Goal: Transaction & Acquisition: Book appointment/travel/reservation

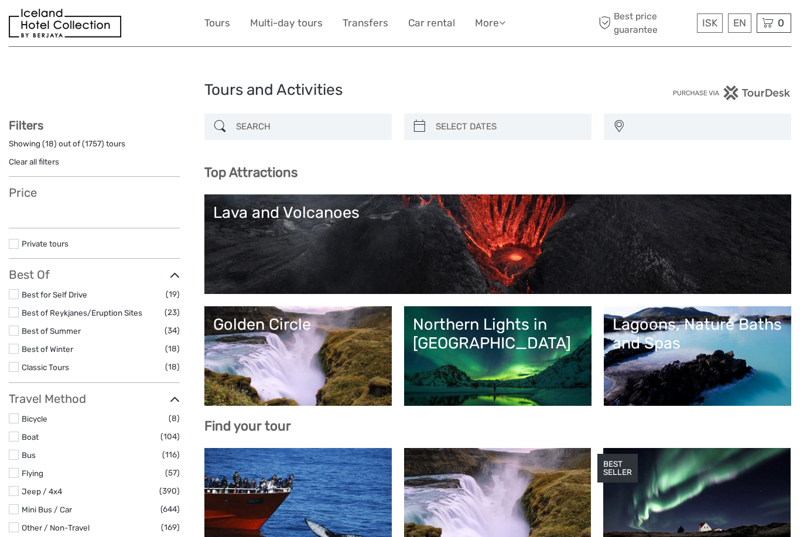
select select
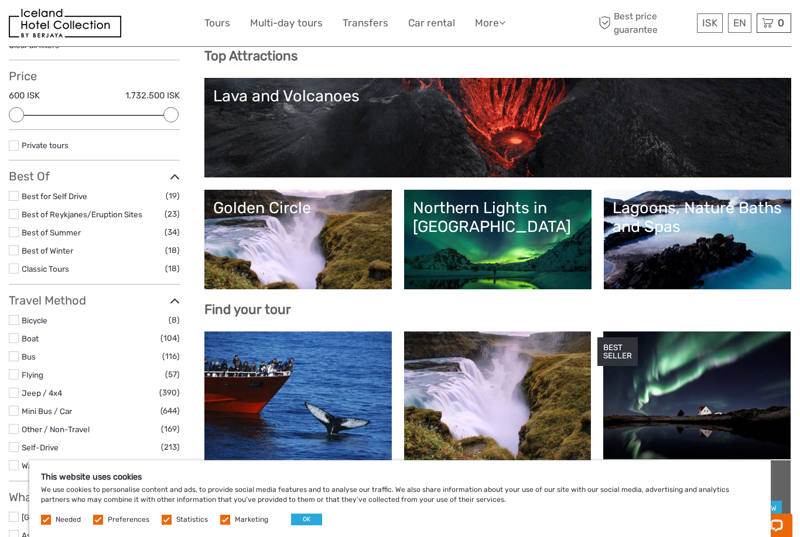
click at [696, 381] on link at bounding box center [696, 395] width 187 height 129
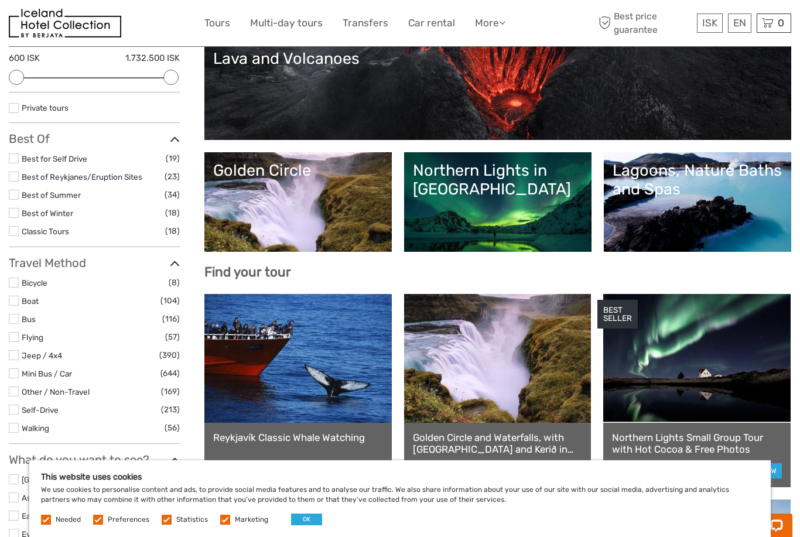
click at [694, 221] on link "Lagoons, Nature Baths and Spas" at bounding box center [697, 202] width 170 height 82
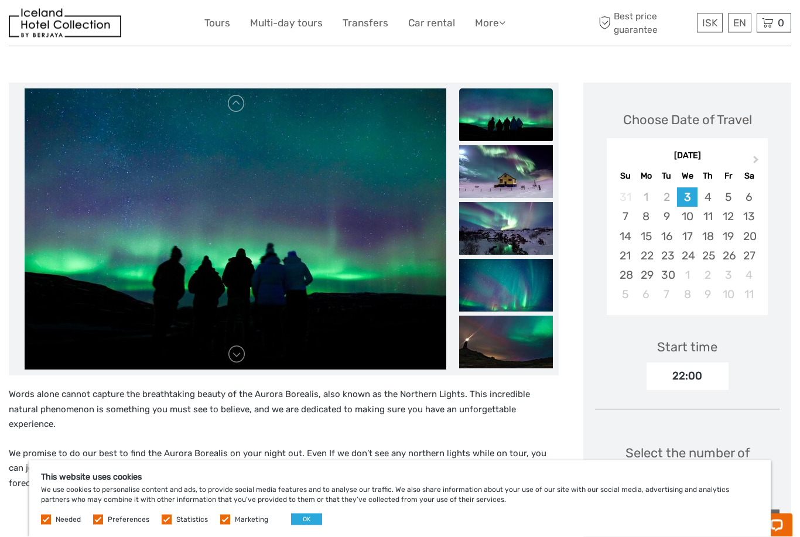
scroll to position [136, 0]
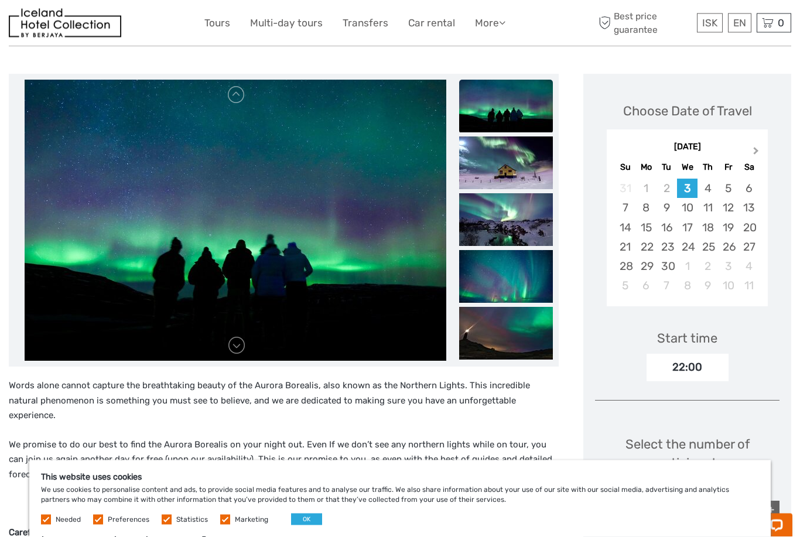
click at [765, 145] on button "Next Month" at bounding box center [757, 154] width 19 height 19
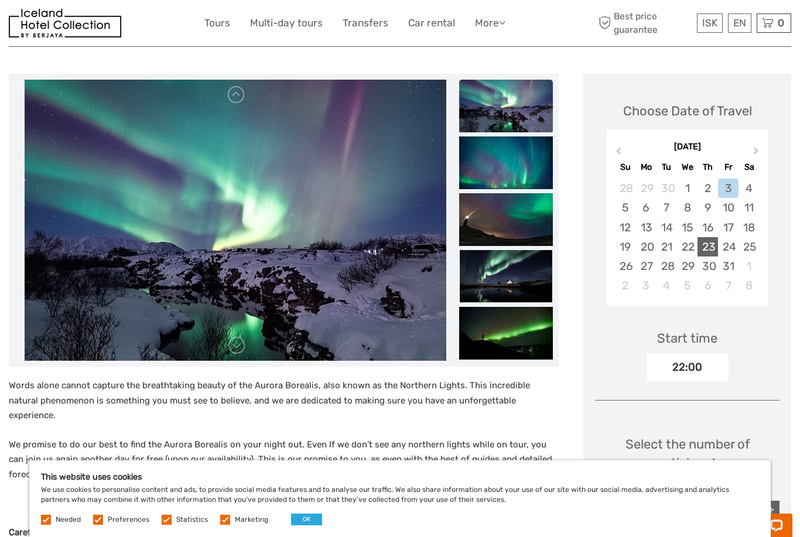
click at [713, 237] on div "23" at bounding box center [707, 246] width 20 height 19
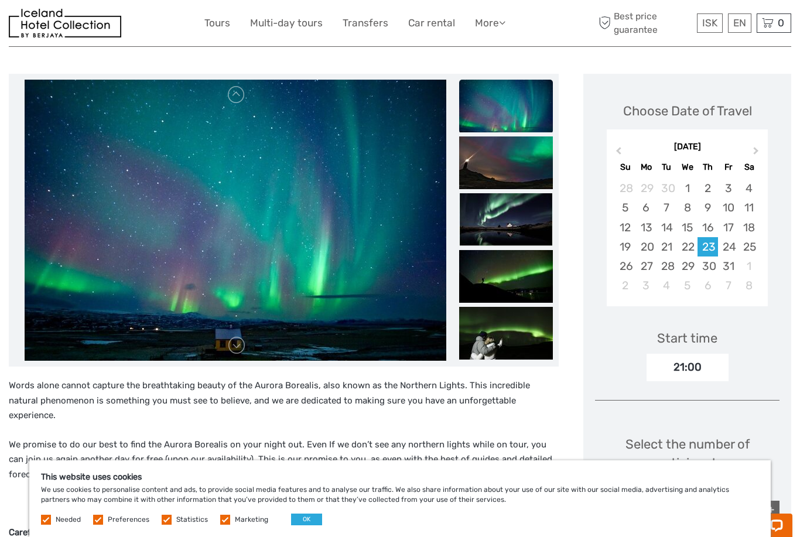
click at [555, 437] on p "We promise to do our best to find the Aurora Borealis on your night out. Even I…" at bounding box center [284, 459] width 550 height 45
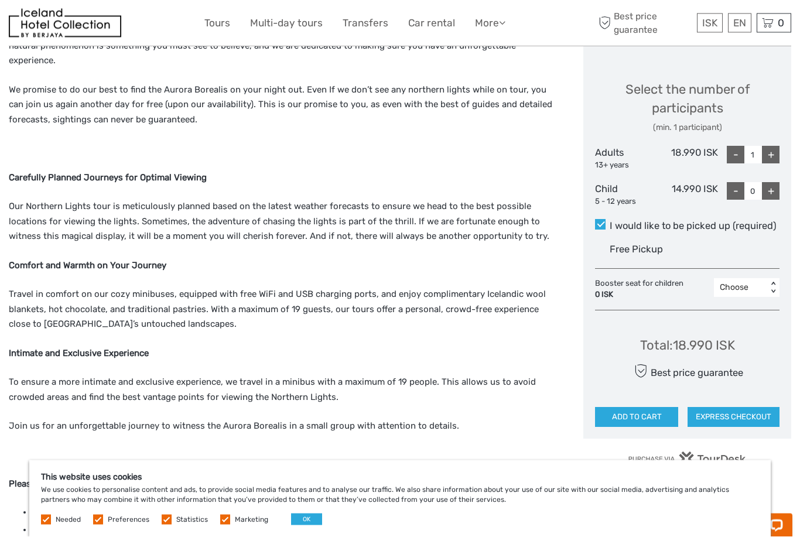
scroll to position [474, 0]
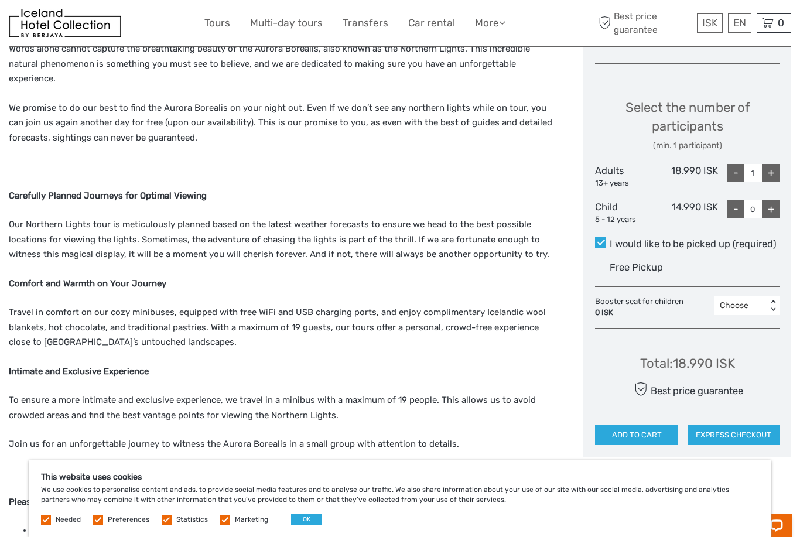
click at [775, 164] on div "+" at bounding box center [771, 173] width 18 height 18
type input "2"
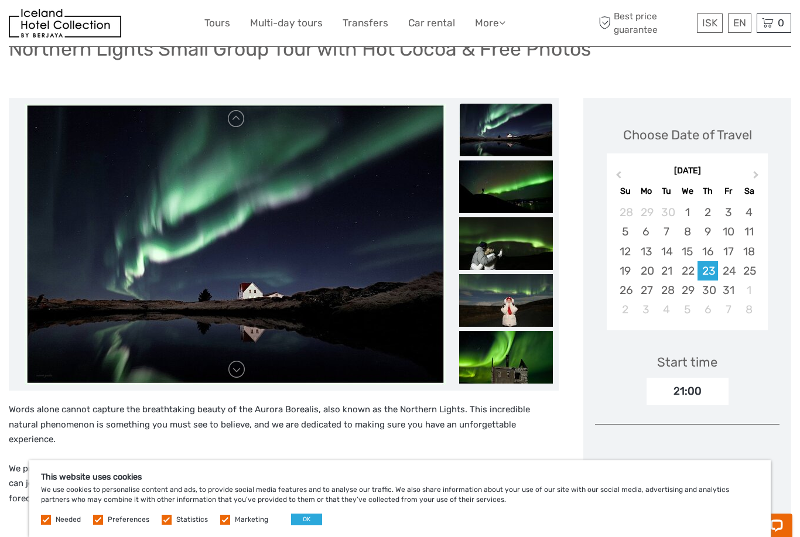
scroll to position [112, 0]
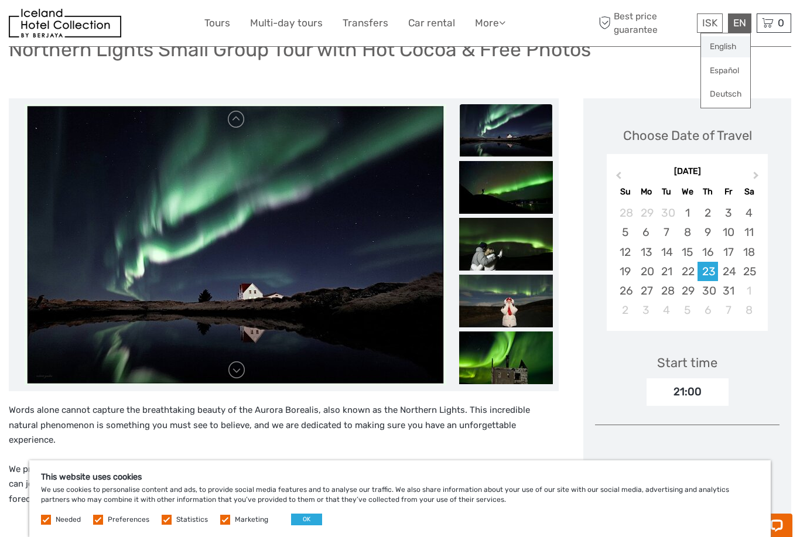
click at [739, 49] on link "English" at bounding box center [725, 46] width 49 height 21
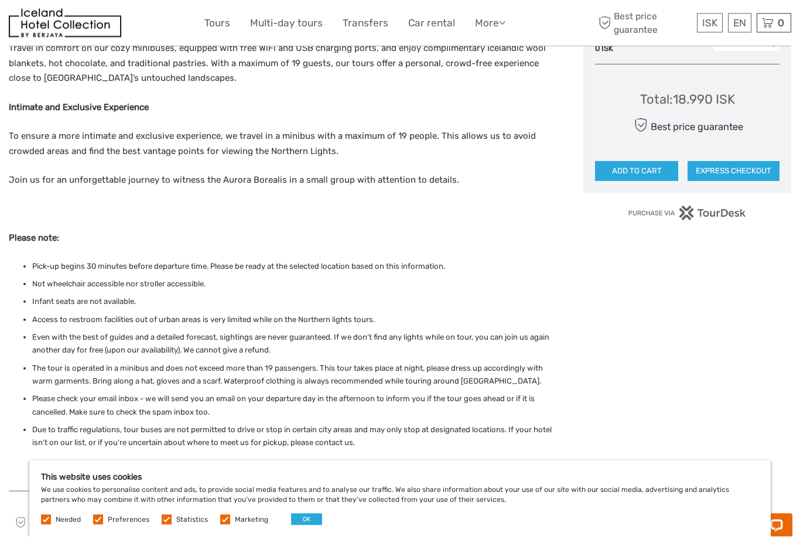
scroll to position [738, 0]
click at [304, 536] on div "This website uses cookies We use cookies to personalise content and ads, to pro…" at bounding box center [399, 498] width 741 height 77
click at [313, 525] on button "OK" at bounding box center [306, 519] width 31 height 12
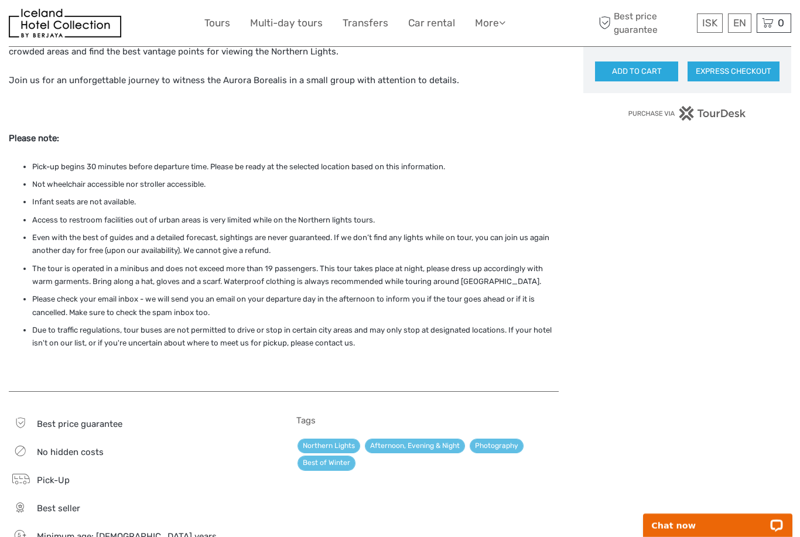
scroll to position [860, 0]
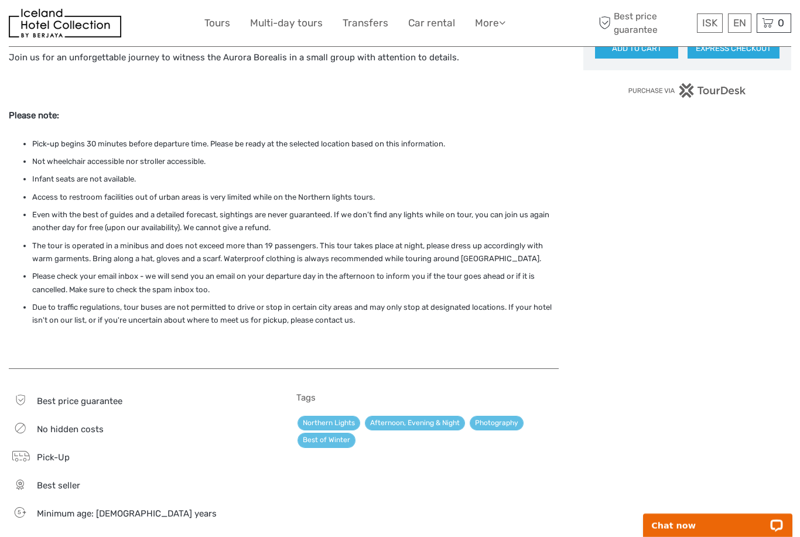
click at [690, 408] on div "Choose Date of Travel Next Month September 2025 Su Mo Tu We Th Fr Sa 31 1 2 3 4…" at bounding box center [687, 261] width 208 height 1820
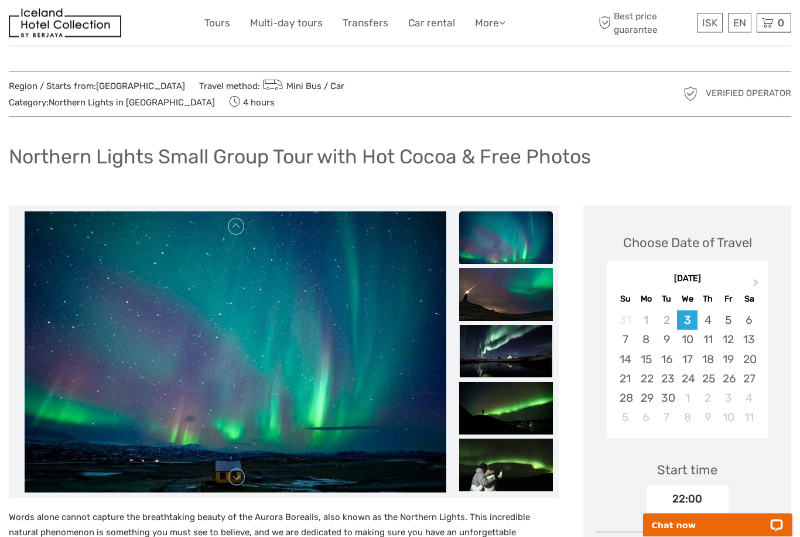
scroll to position [0, 0]
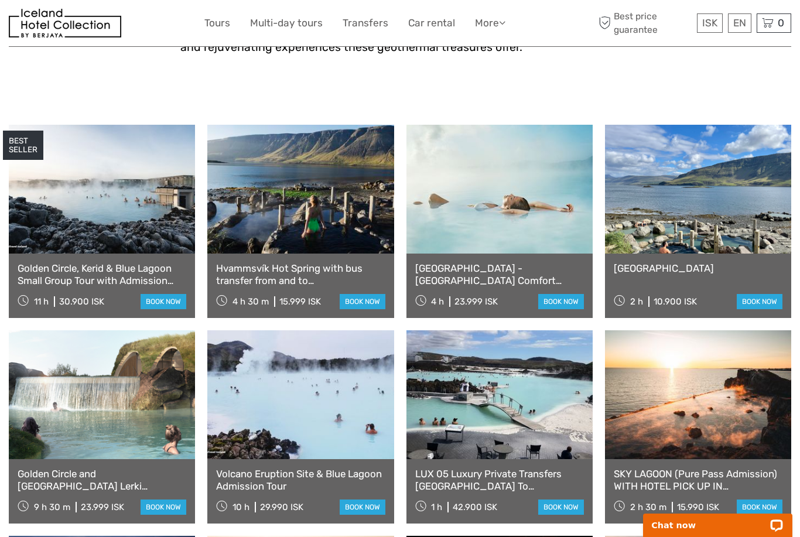
scroll to position [412, 0]
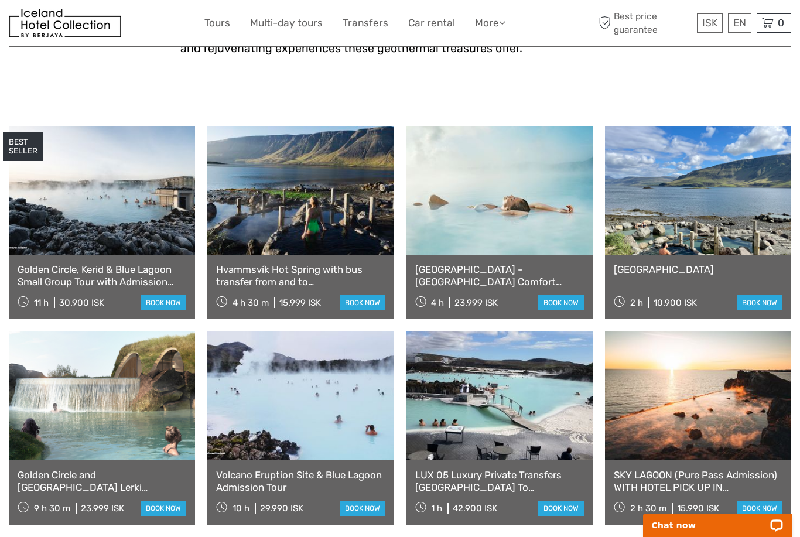
click at [480, 484] on link "LUX 05 Luxury Private Transfers Reykjavik To Blue Lagoon" at bounding box center [499, 481] width 169 height 24
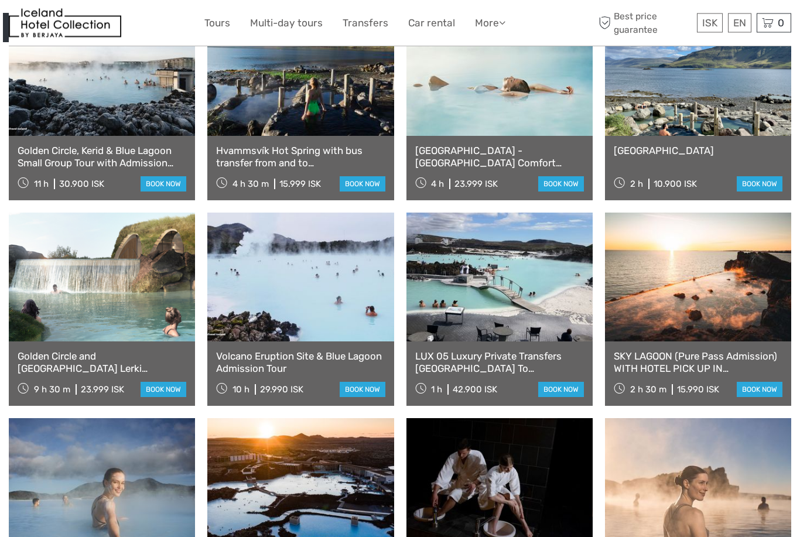
scroll to position [570, 0]
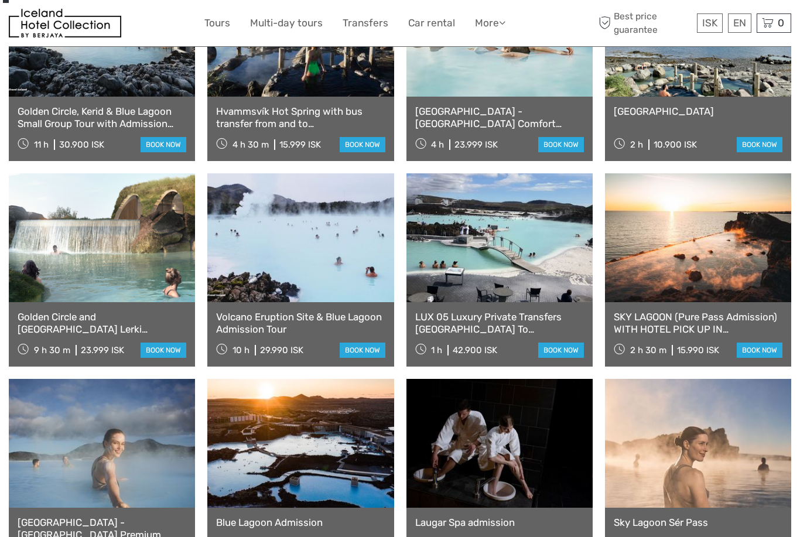
click at [300, 317] on link "Volcano Eruption Site & Blue Lagoon Admission Tour" at bounding box center [300, 323] width 169 height 24
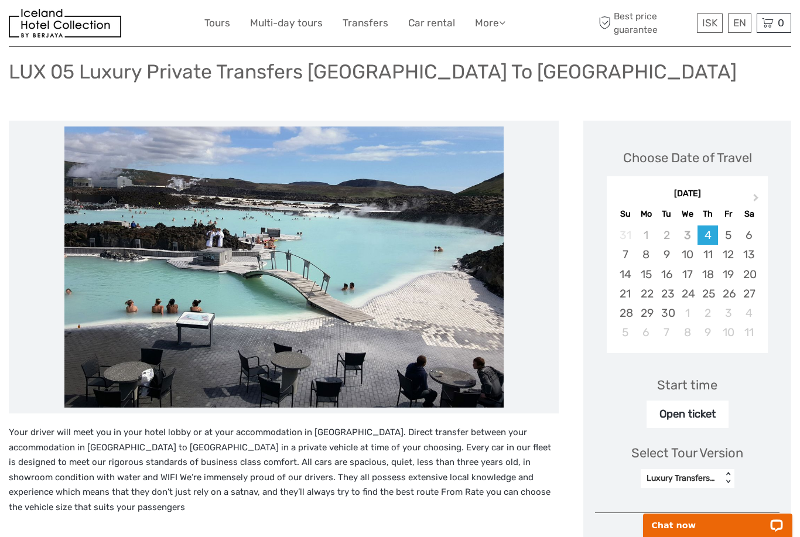
scroll to position [84, 0]
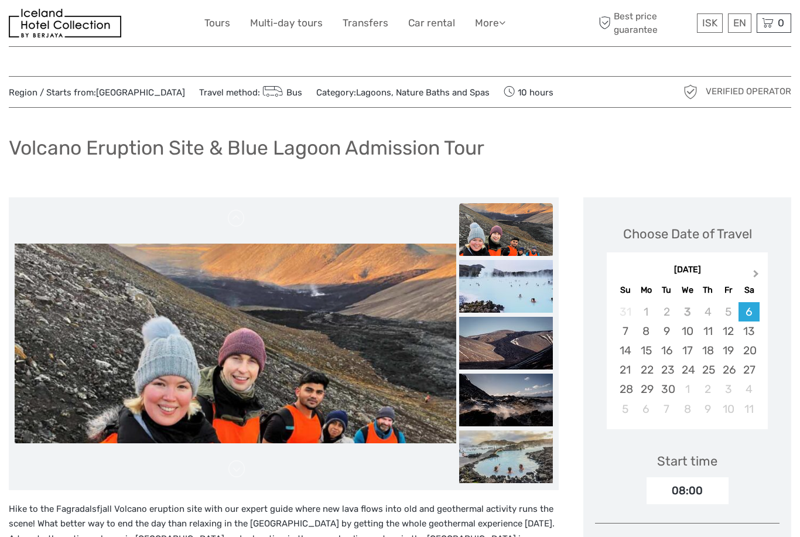
click at [751, 280] on button "Next Month" at bounding box center [757, 276] width 19 height 19
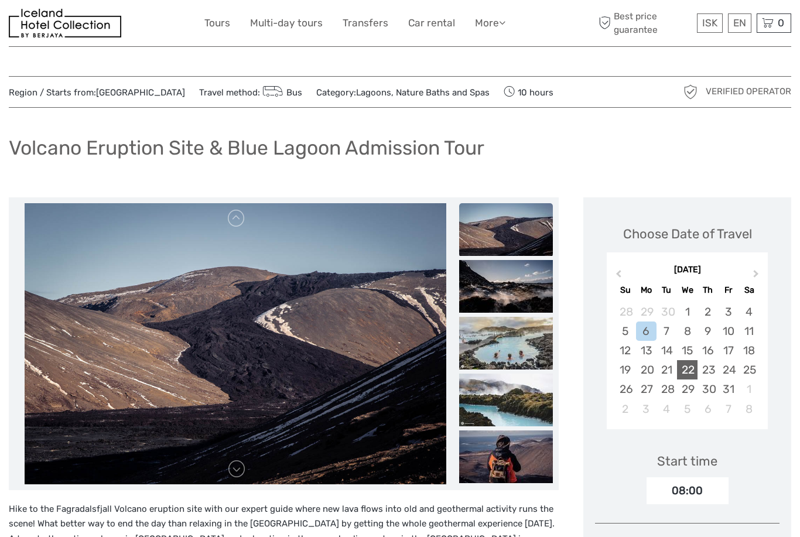
click at [690, 367] on div "22" at bounding box center [687, 369] width 20 height 19
